Goal: Obtain resource: Download file/media

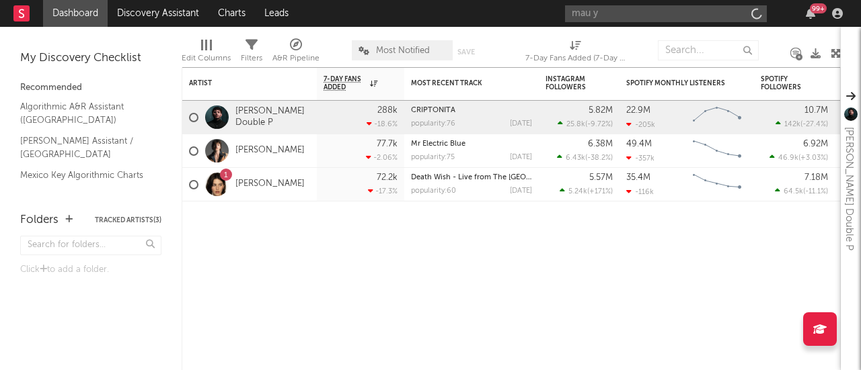
type input "mau y r"
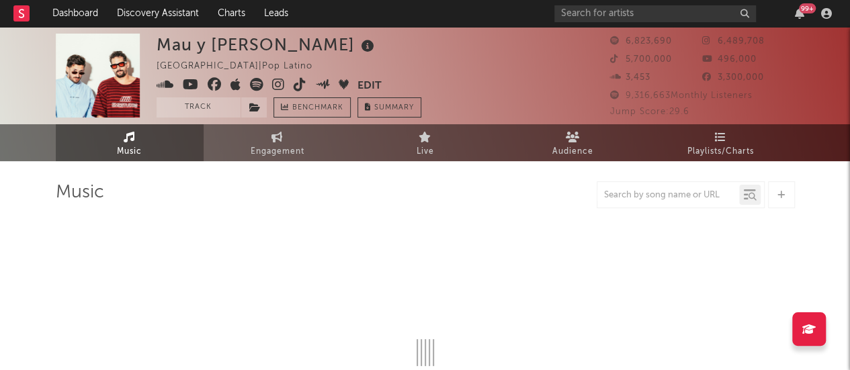
select select "6m"
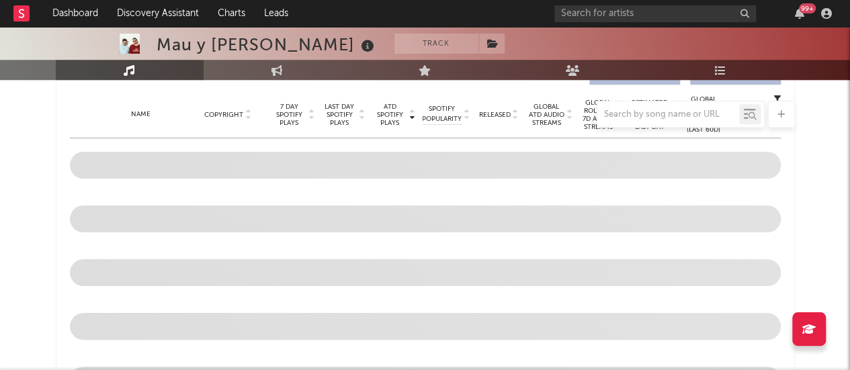
scroll to position [283, 0]
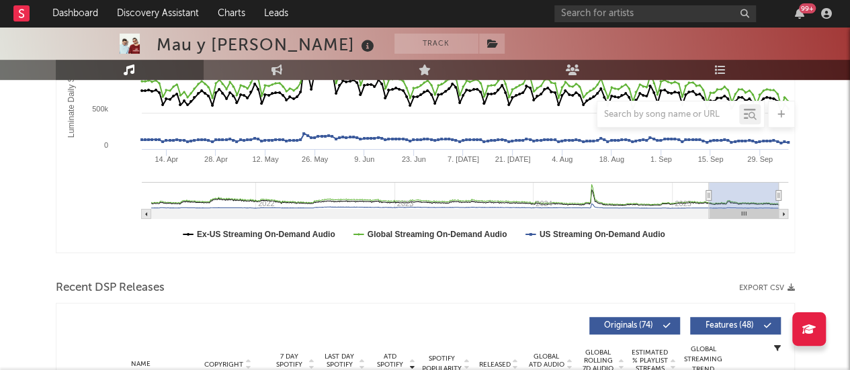
click at [780, 288] on button "Export CSV" at bounding box center [768, 288] width 56 height 8
